Goal: Check status: Check status

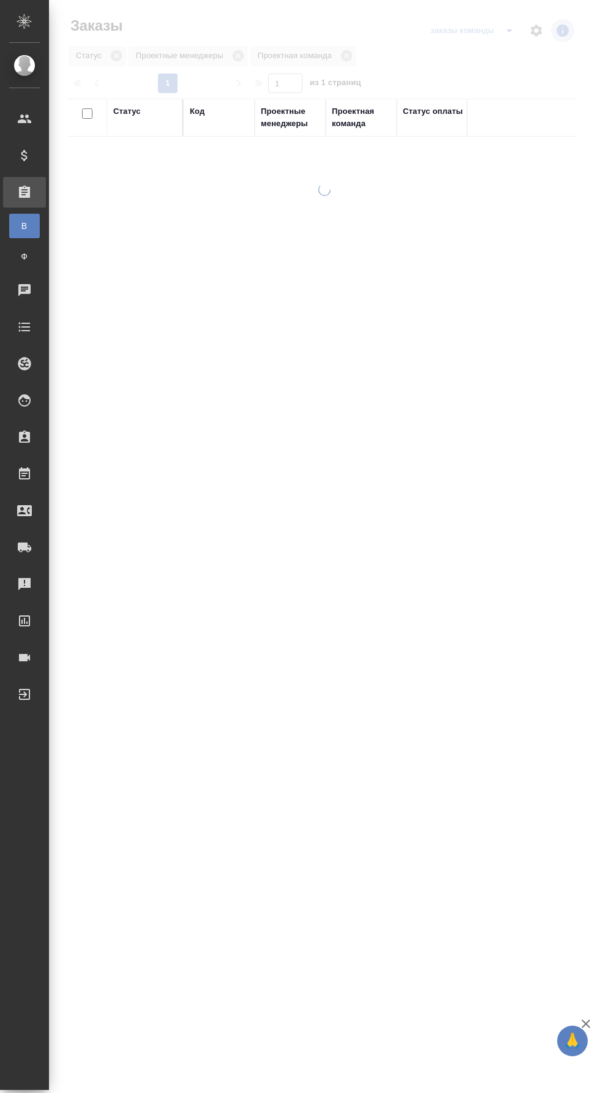
checkbox input "true"
checkbox input "false"
checkbox input "true"
checkbox input "false"
checkbox input "true"
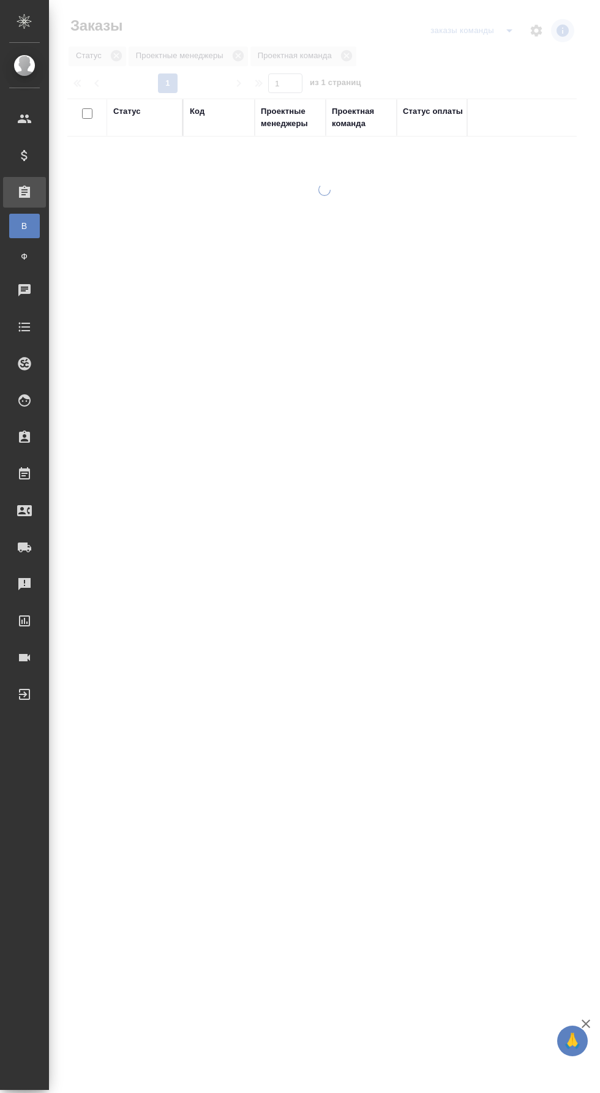
checkbox input "false"
checkbox input "true"
checkbox input "false"
checkbox input "true"
checkbox input "false"
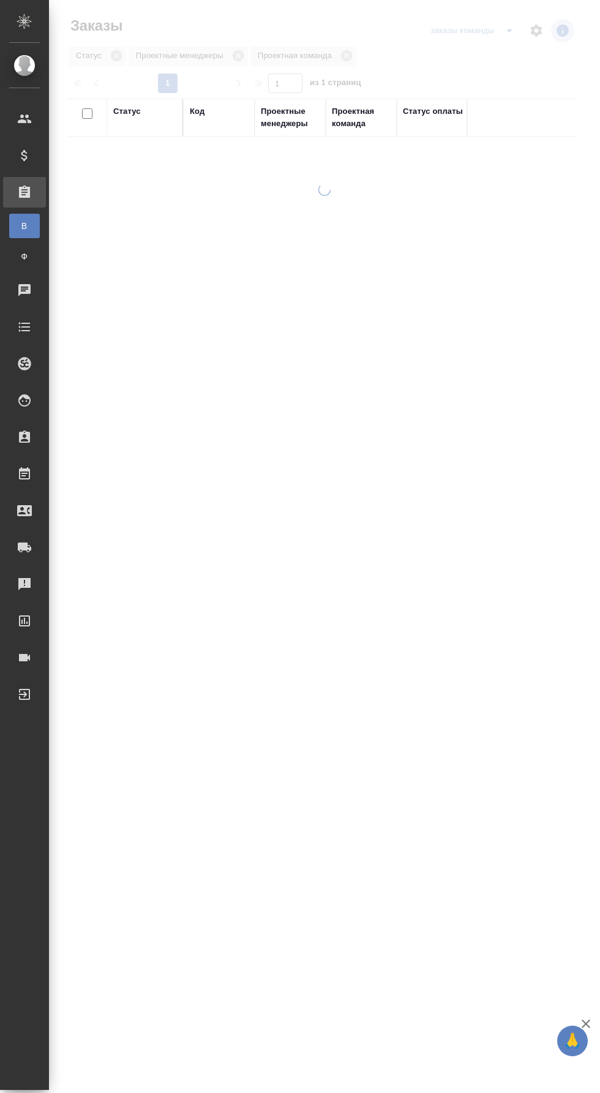
checkbox input "true"
checkbox input "false"
checkbox input "true"
checkbox input "false"
checkbox input "true"
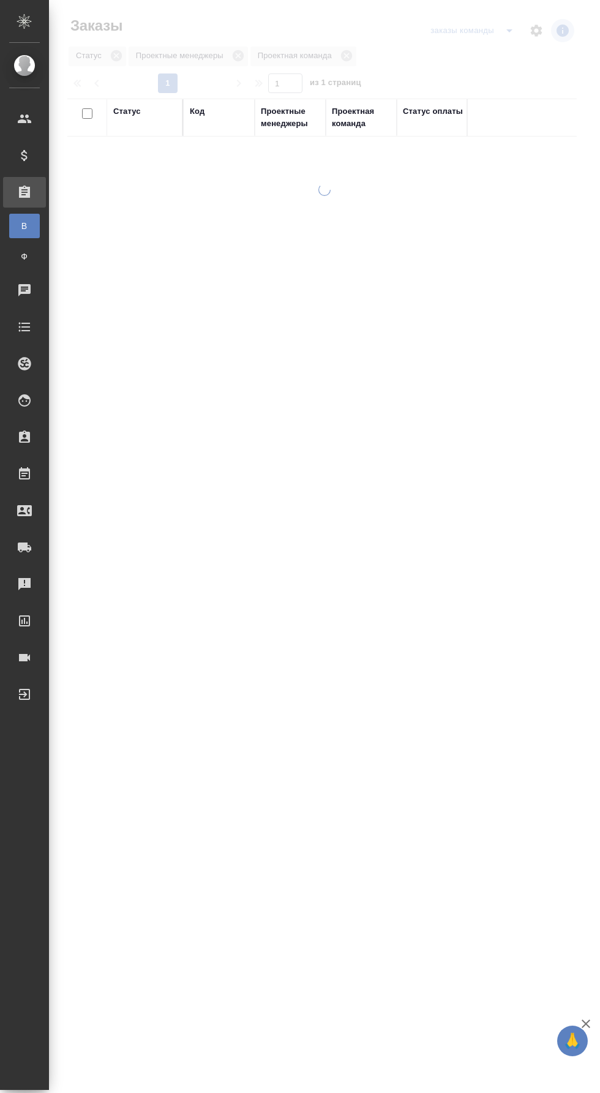
checkbox input "false"
checkbox input "true"
checkbox input "false"
checkbox input "true"
checkbox input "false"
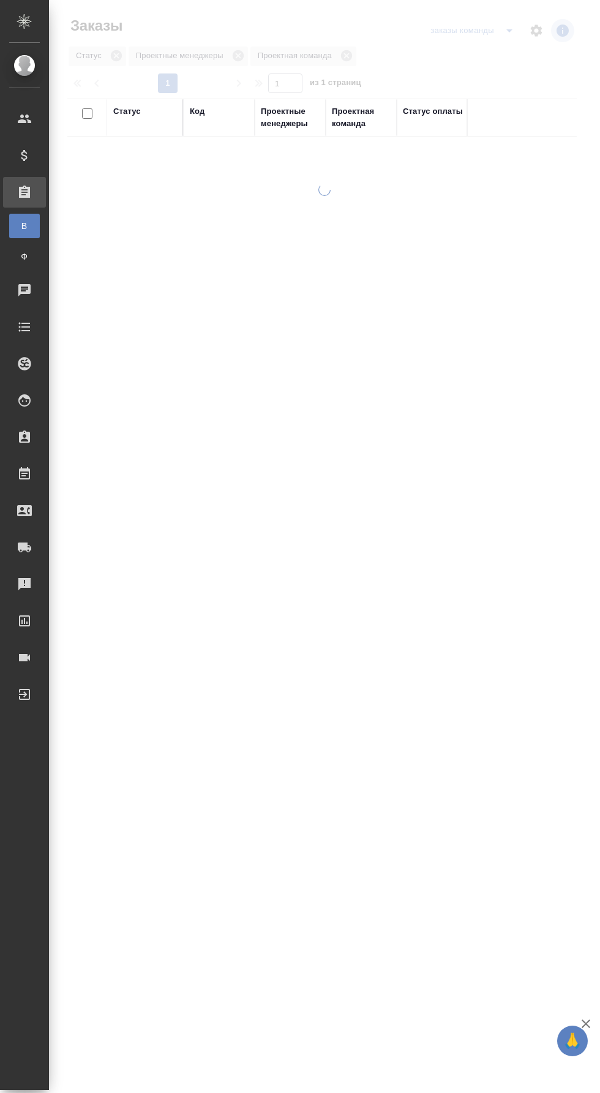
checkbox input "true"
checkbox input "false"
checkbox input "true"
checkbox input "false"
checkbox input "true"
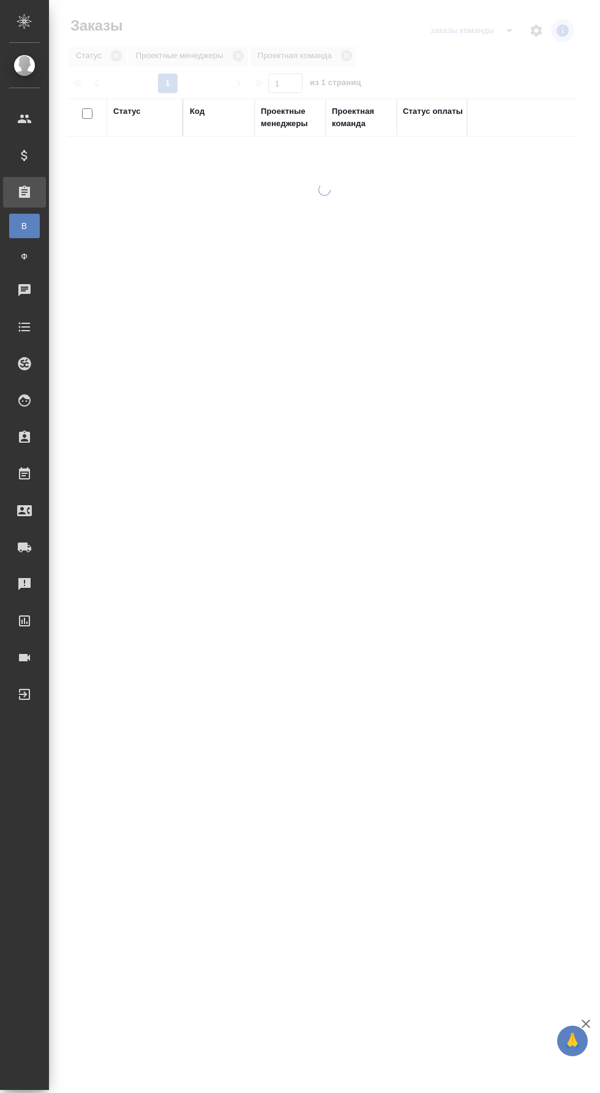
checkbox input "false"
checkbox input "true"
checkbox input "false"
checkbox input "true"
checkbox input "false"
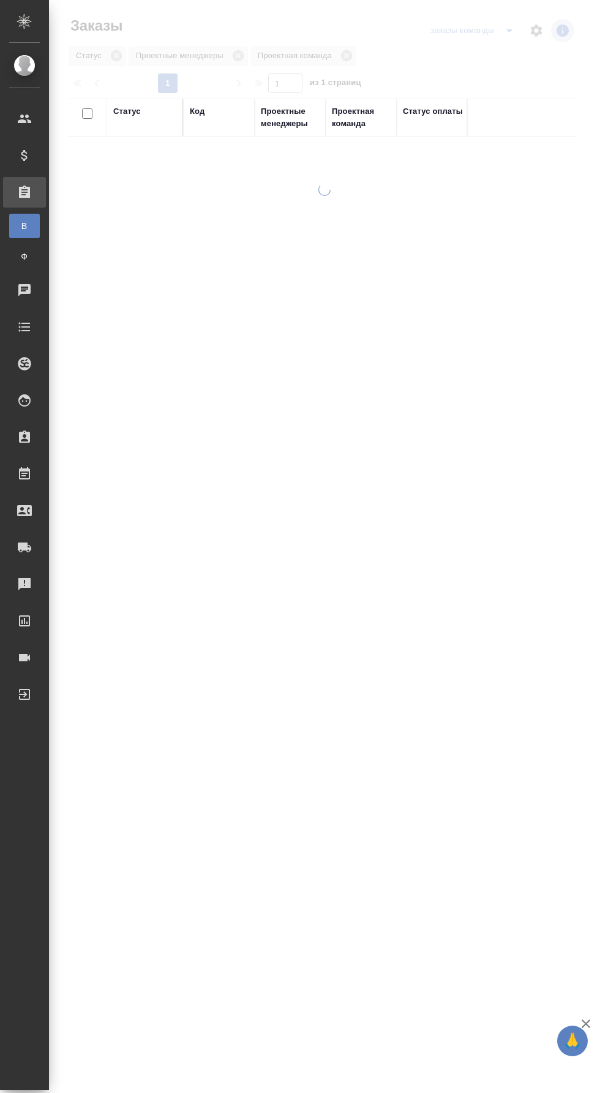
checkbox input "true"
checkbox input "false"
checkbox input "true"
checkbox input "false"
checkbox input "true"
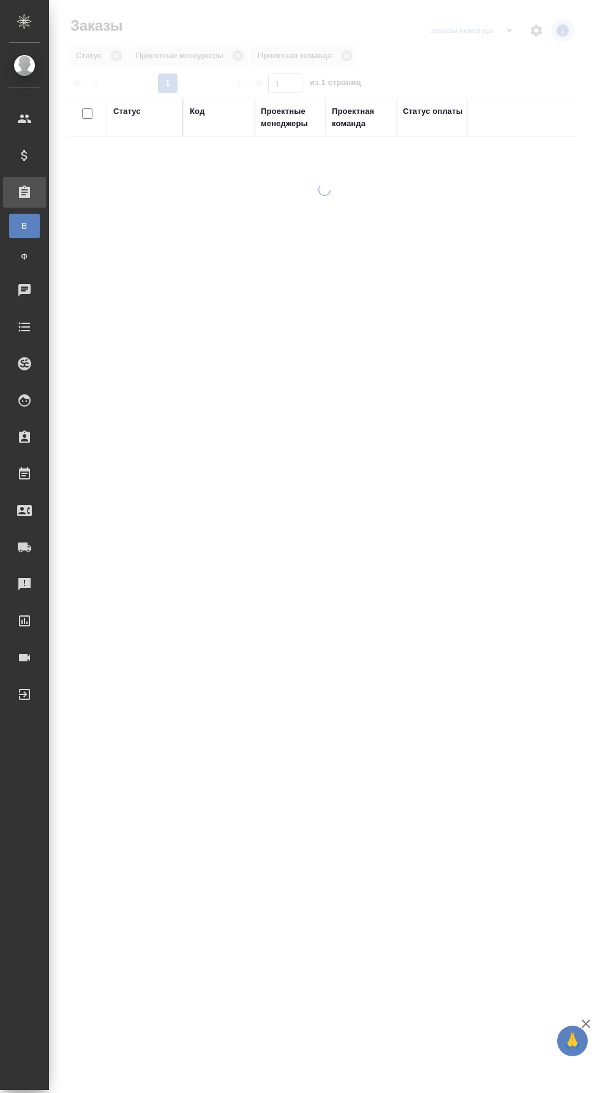
checkbox input "false"
checkbox input "true"
checkbox input "false"
checkbox input "true"
checkbox input "false"
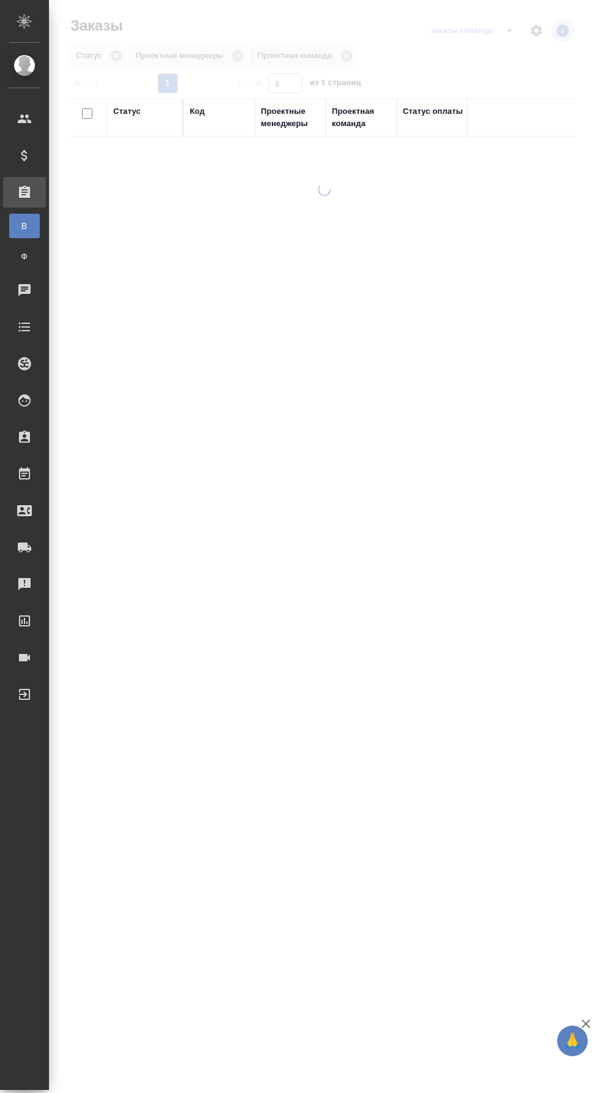
checkbox input "true"
checkbox input "false"
checkbox input "true"
checkbox input "false"
checkbox input "true"
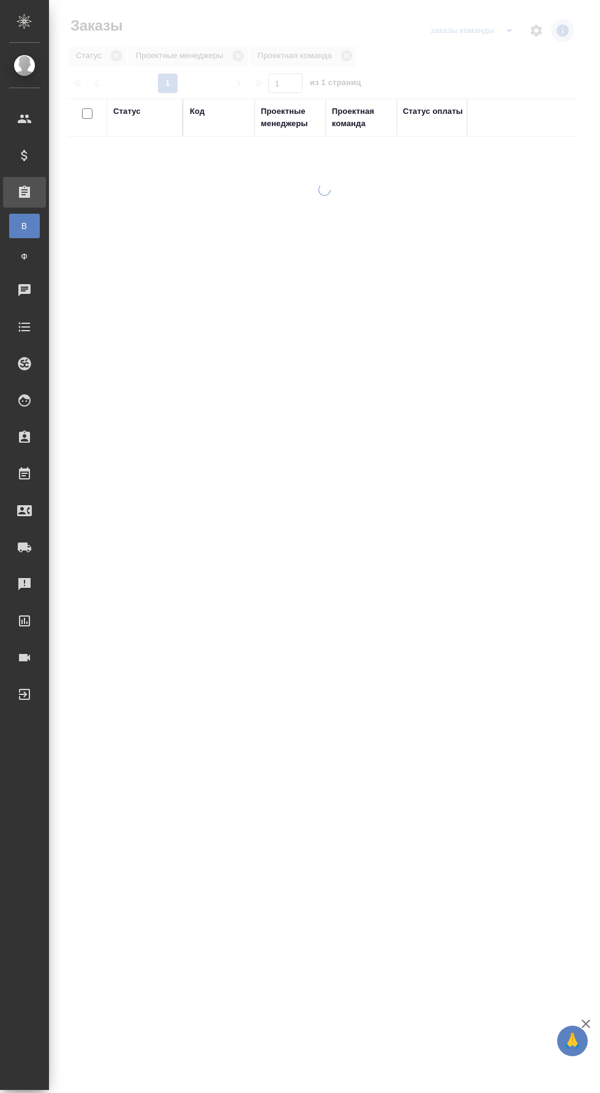
checkbox input "false"
checkbox input "true"
